Goal: Task Accomplishment & Management: Complete application form

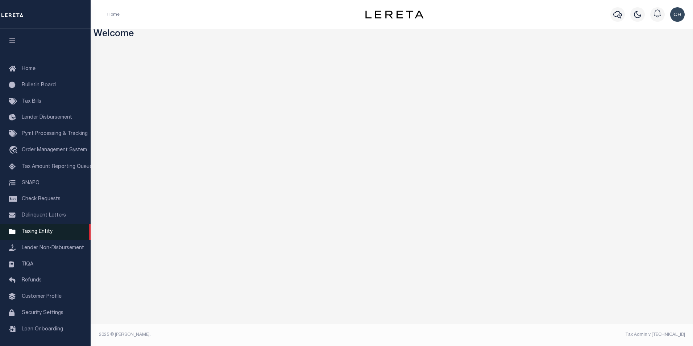
click at [39, 234] on span "Taxing Entity" at bounding box center [37, 231] width 31 height 5
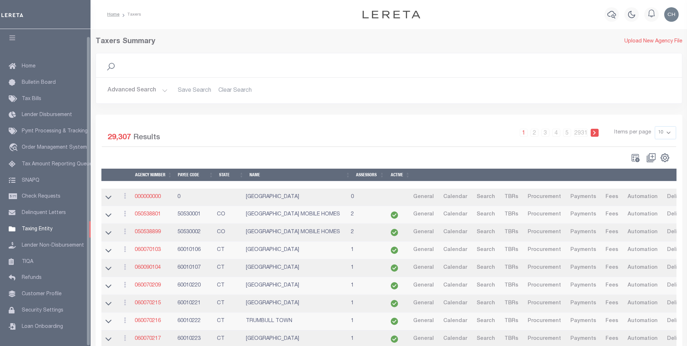
scroll to position [7, 0]
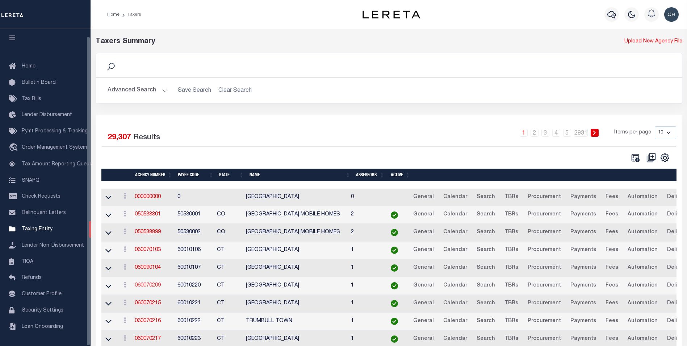
click at [137, 283] on link "060070209" at bounding box center [148, 285] width 26 height 5
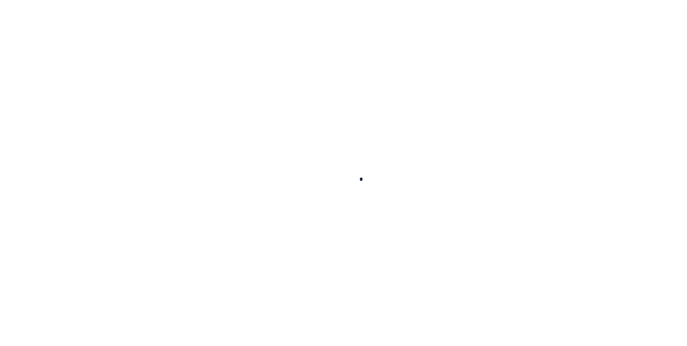
select select
checkbox input "false"
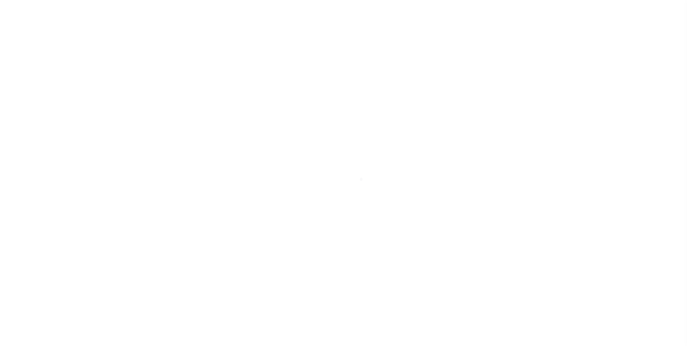
checkbox input "false"
type input "900117019"
